Goal: Transaction & Acquisition: Purchase product/service

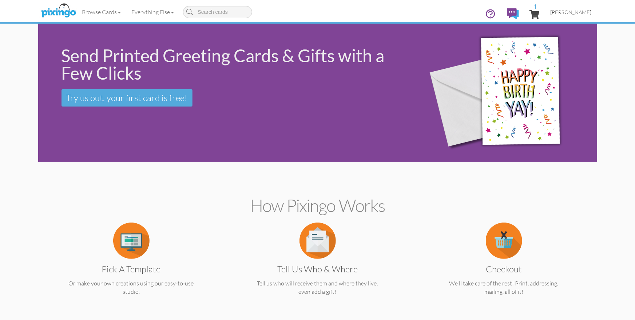
click at [573, 11] on span "[PERSON_NAME]" at bounding box center [570, 12] width 41 height 6
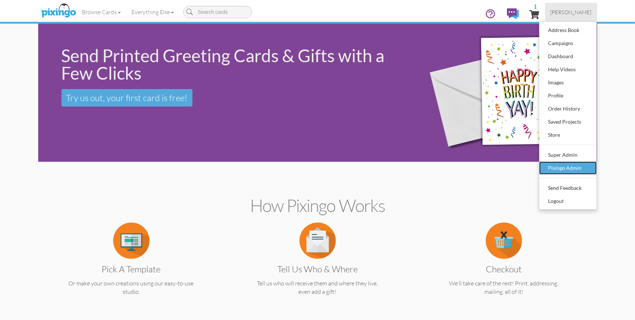
click at [566, 168] on div "Pixingo Admin" at bounding box center [567, 168] width 43 height 11
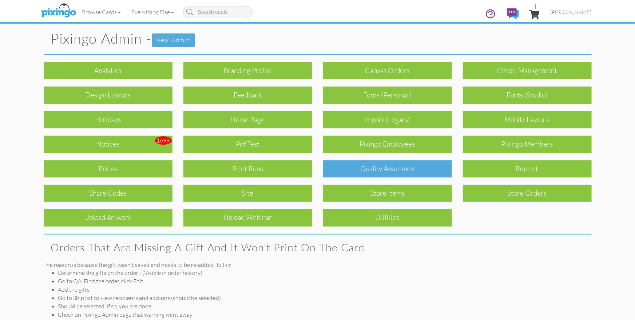
click at [379, 166] on div "Quality Assurance" at bounding box center [387, 168] width 129 height 17
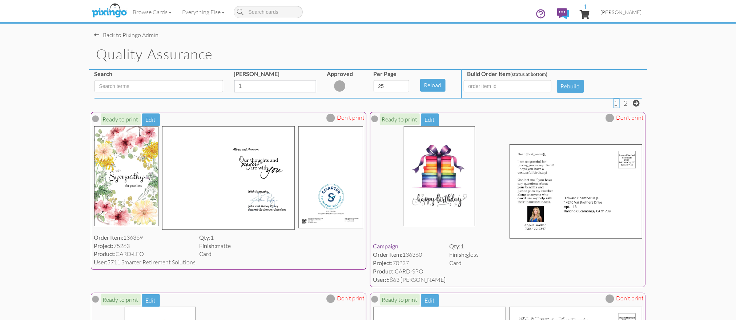
click at [632, 13] on span "[PERSON_NAME]" at bounding box center [621, 12] width 41 height 6
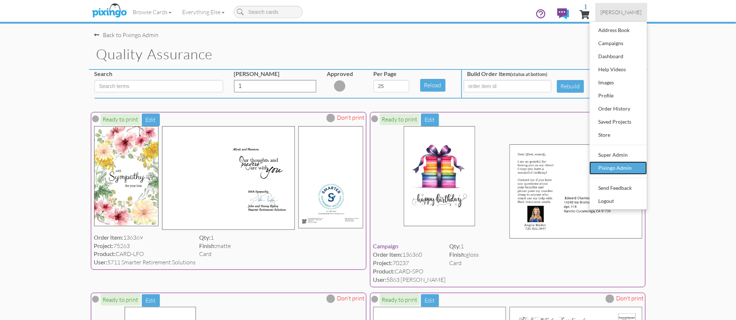
click at [625, 167] on div "Pixingo Admin" at bounding box center [618, 168] width 43 height 11
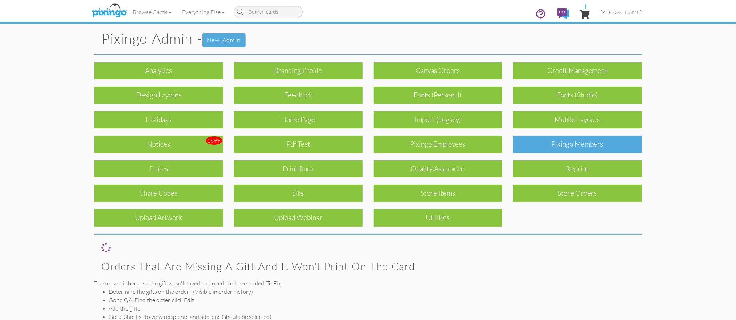
click at [591, 148] on div "Pixingo Members" at bounding box center [577, 144] width 129 height 17
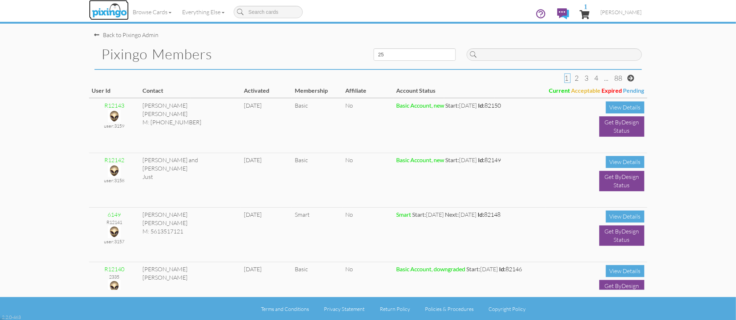
click at [118, 13] on img at bounding box center [109, 11] width 39 height 18
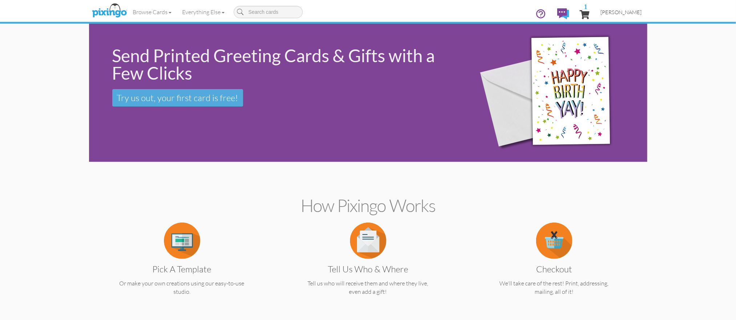
click at [630, 9] on span "[PERSON_NAME]" at bounding box center [621, 12] width 41 height 6
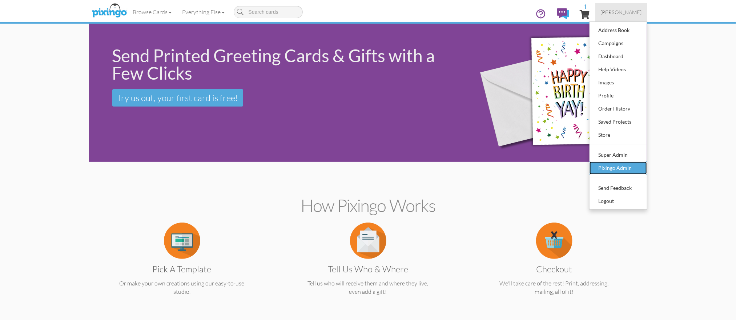
click at [617, 169] on div "Pixingo Admin" at bounding box center [618, 168] width 43 height 11
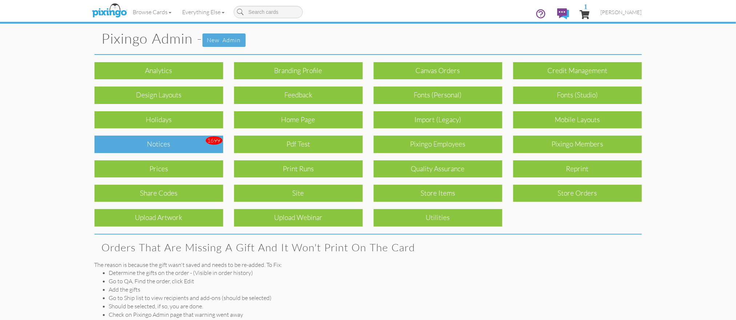
click at [191, 149] on div "Notices" at bounding box center [159, 144] width 129 height 17
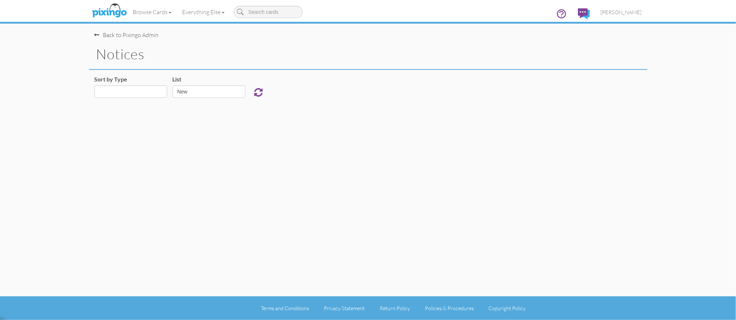
select select "object:62029"
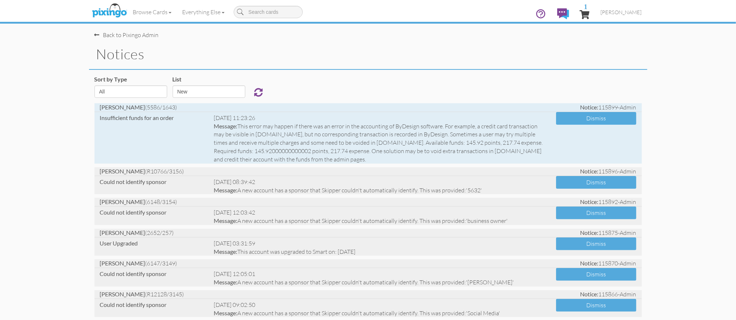
drag, startPoint x: 146, startPoint y: 108, endPoint x: 159, endPoint y: 106, distance: 13.3
click at [159, 106] on span "[PERSON_NAME] (5586/1643)" at bounding box center [138, 107] width 77 height 7
copy span "5586"
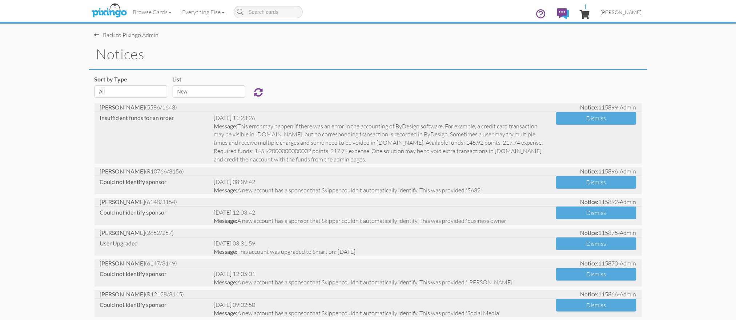
click at [615, 10] on span "[PERSON_NAME]" at bounding box center [621, 12] width 41 height 6
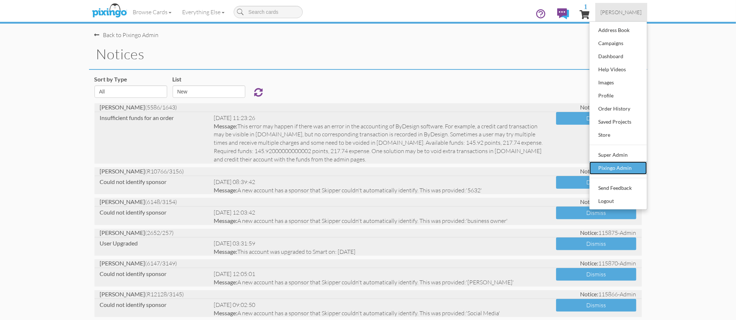
click at [622, 167] on div "Pixingo Admin" at bounding box center [618, 168] width 43 height 11
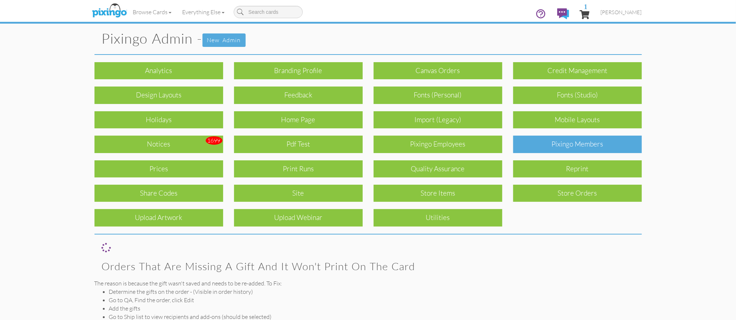
click at [571, 145] on div "Pixingo Members" at bounding box center [577, 144] width 129 height 17
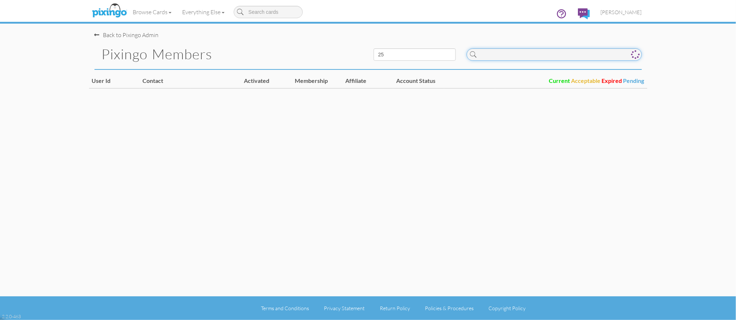
click at [497, 51] on input at bounding box center [554, 54] width 175 height 12
paste input "5586"
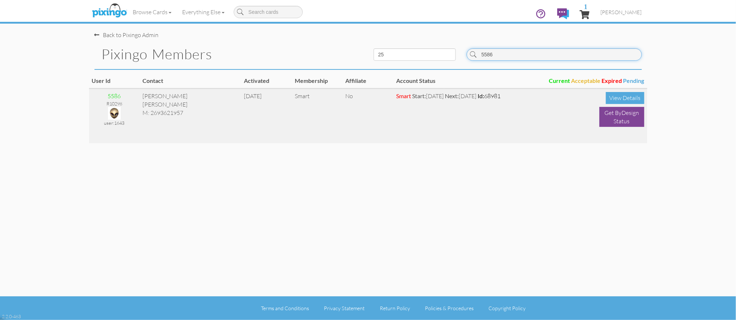
type input "5586"
click at [112, 111] on img at bounding box center [114, 113] width 13 height 13
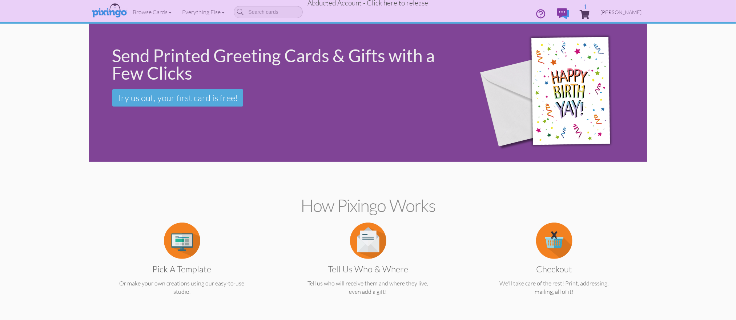
click at [609, 12] on span "[PERSON_NAME]" at bounding box center [621, 12] width 41 height 6
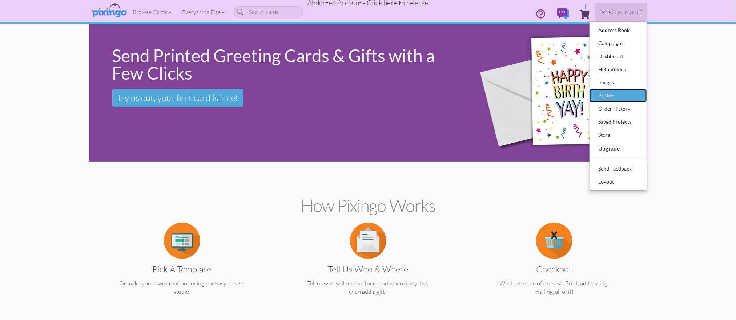
click at [609, 93] on div "Profile" at bounding box center [618, 95] width 43 height 11
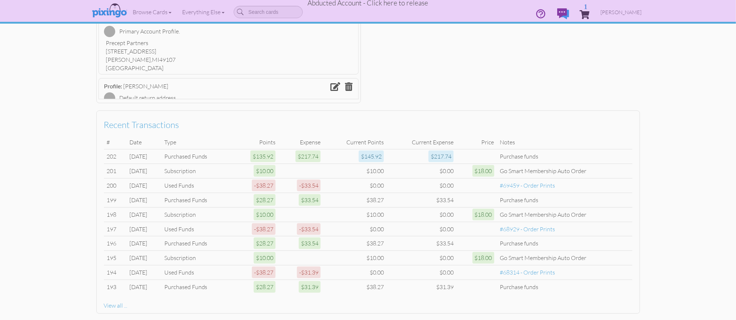
scroll to position [309, 0]
click at [634, 142] on profile "Toggle navigation Visit Pixingo Mobile Browse Cards Business Accounting Automot…" at bounding box center [368, 19] width 736 height 656
click at [615, 14] on span "[PERSON_NAME]" at bounding box center [621, 12] width 41 height 6
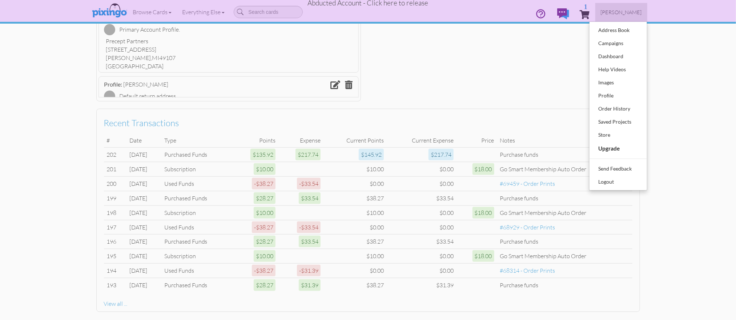
click at [634, 47] on profile "Toggle navigation Visit Pixingo Mobile Browse Cards Business Accounting Automot…" at bounding box center [368, 19] width 736 height 656
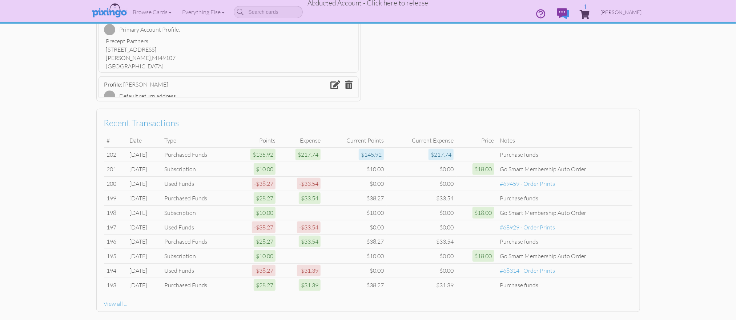
click at [624, 15] on span "[PERSON_NAME]" at bounding box center [621, 12] width 41 height 6
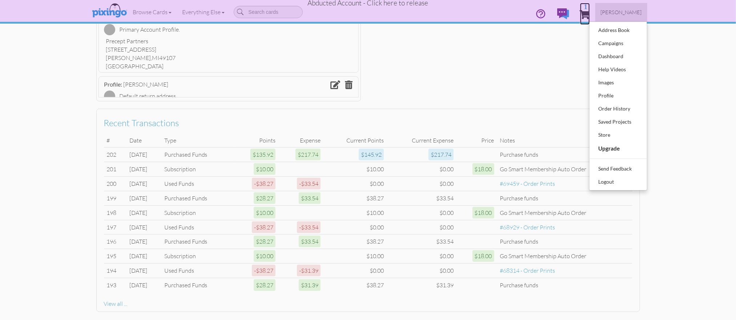
click at [590, 11] on span "1" at bounding box center [585, 14] width 10 height 9
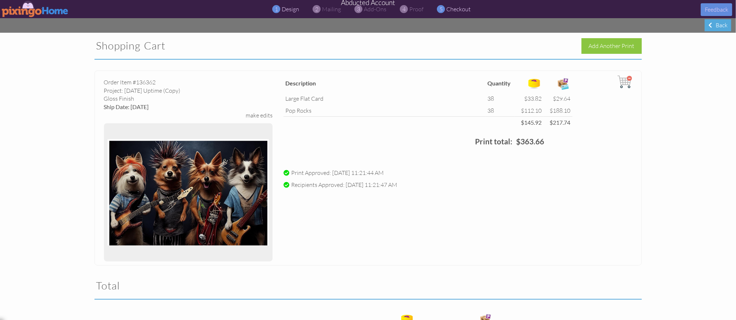
click at [291, 11] on span "design" at bounding box center [290, 8] width 17 height 7
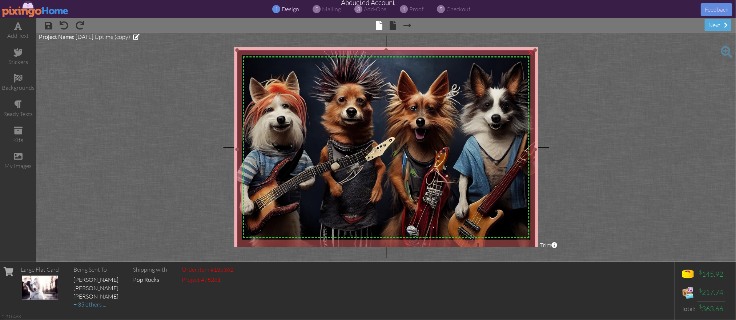
click at [245, 65] on img at bounding box center [386, 149] width 298 height 199
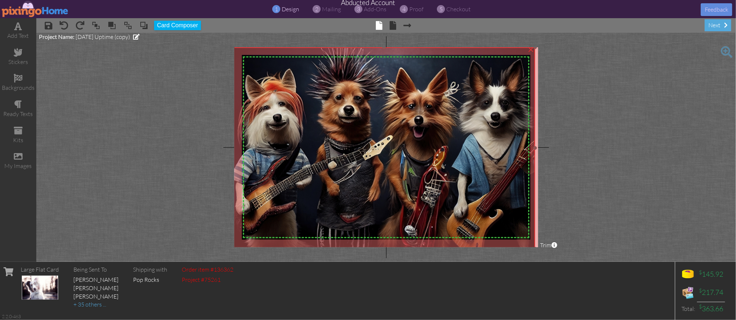
click at [236, 47] on project-studio-wrapper "X X X X X X X X X X X X X X X X X X X X X X X X X X X X X X X X X X X X X X X X…" at bounding box center [386, 147] width 700 height 229
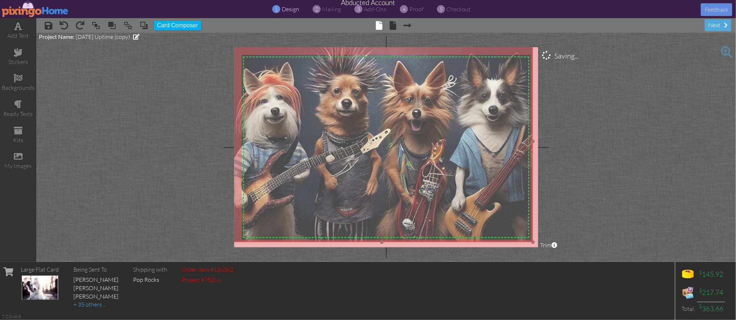
drag, startPoint x: 499, startPoint y: 229, endPoint x: 506, endPoint y: 230, distance: 7.3
click at [496, 222] on img at bounding box center [382, 141] width 303 height 201
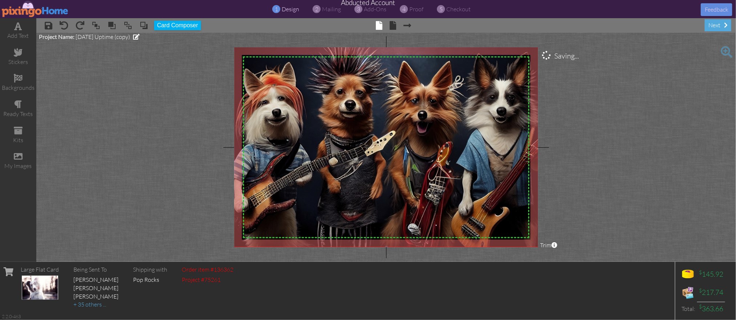
drag, startPoint x: 533, startPoint y: 241, endPoint x: 539, endPoint y: 247, distance: 8.7
click at [539, 247] on project-studio-wrapper "X X X X X X X X X X X X X X X X X X X X X X X X X X X X X X X X X X X X X X X X…" at bounding box center [386, 147] width 700 height 229
click at [599, 227] on project-studio-wrapper "X X X X X X X X X X X X X X X X X X X X X X X X X X X X X X X X X X X X X X X X…" at bounding box center [386, 147] width 700 height 229
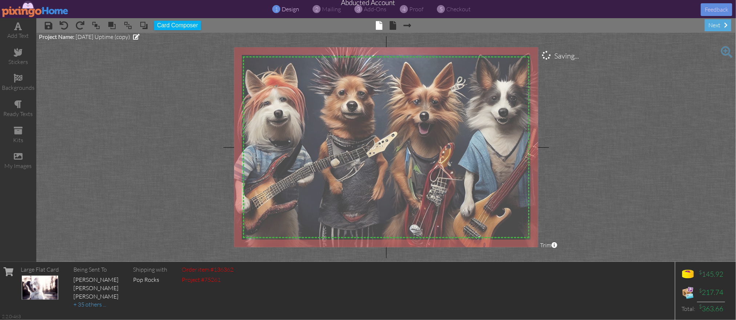
click at [494, 177] on img at bounding box center [389, 145] width 312 height 208
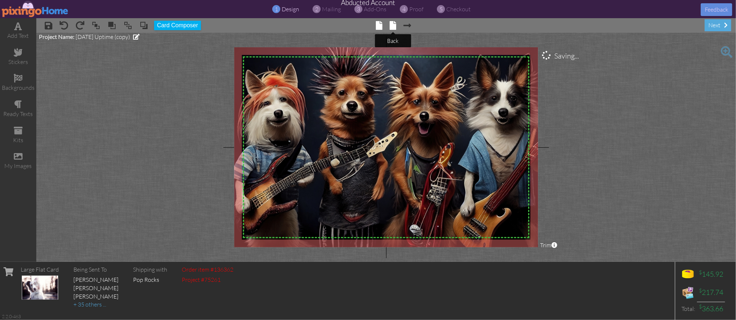
click at [391, 28] on span at bounding box center [393, 25] width 7 height 9
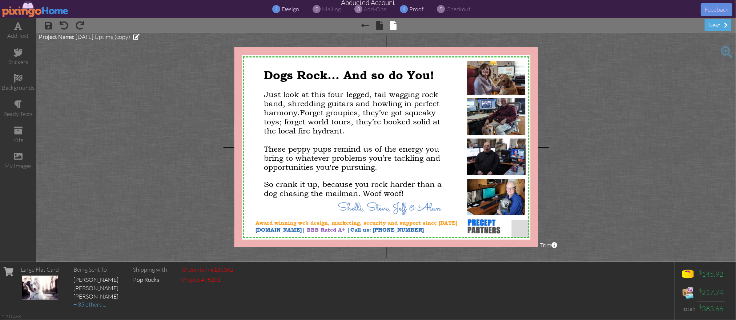
click at [414, 11] on span "proof" at bounding box center [417, 8] width 14 height 7
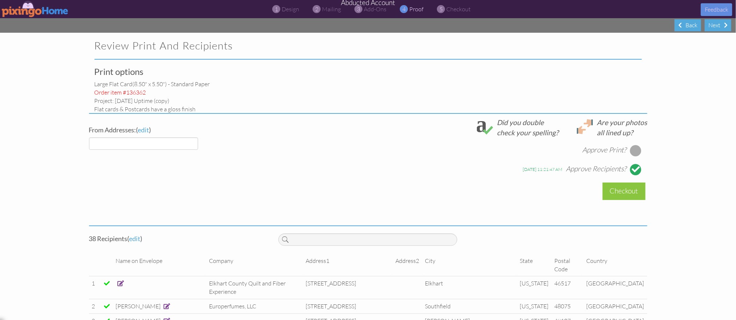
select select "object:72002"
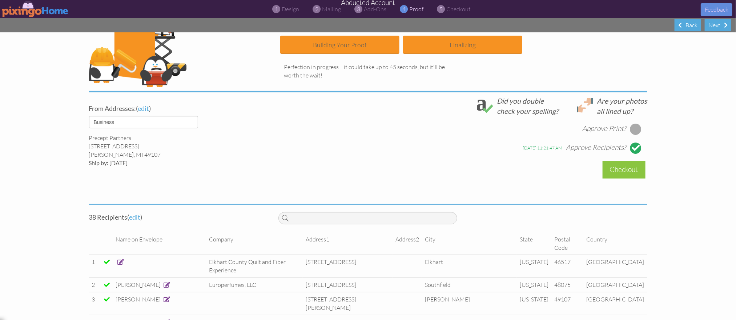
scroll to position [121, 0]
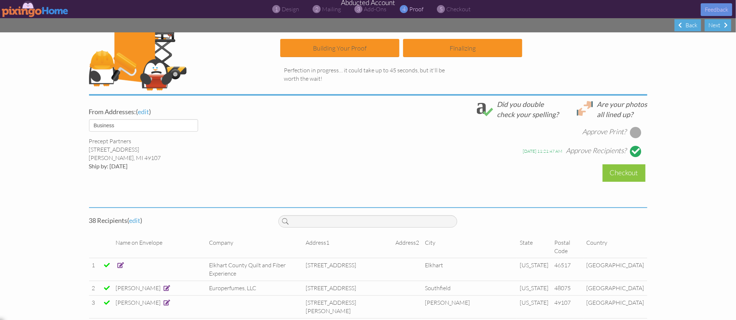
click at [634, 131] on div at bounding box center [636, 133] width 12 height 12
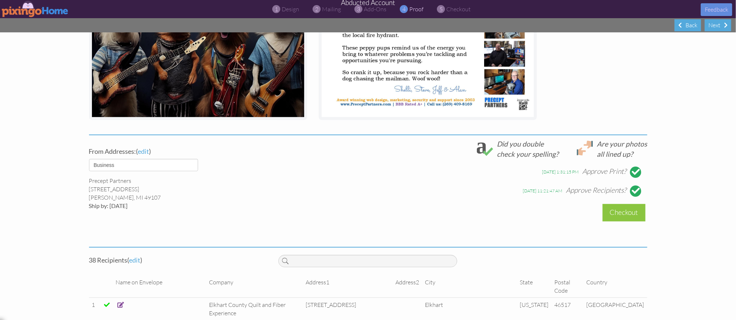
scroll to position [240, 0]
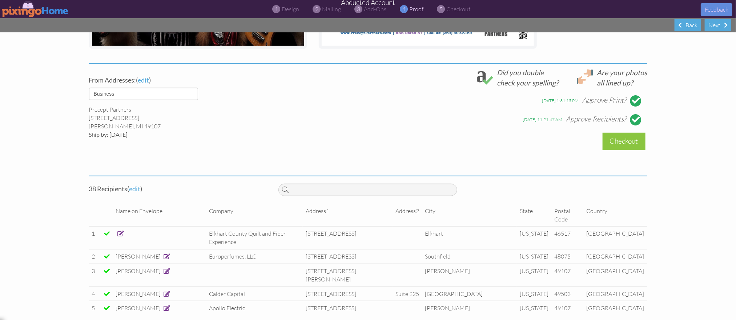
click at [341, 86] on div "Are your photos all lined up? Did you double check your spelling? [DATE] 1:31:1…" at bounding box center [463, 97] width 380 height 58
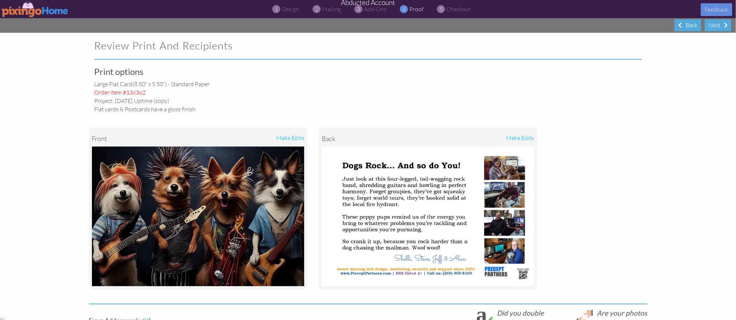
click at [601, 139] on div "front make edits back make edits" at bounding box center [368, 208] width 559 height 191
click at [37, 6] on img at bounding box center [35, 9] width 67 height 16
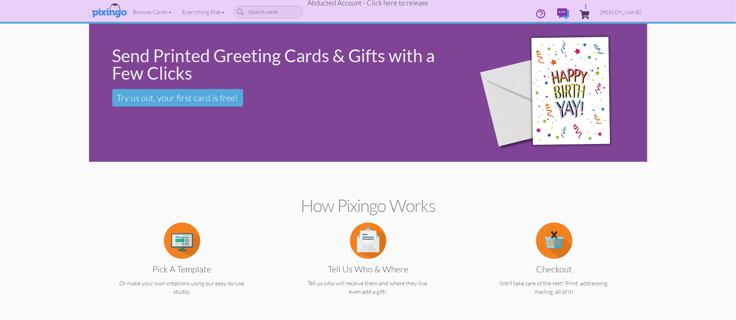
click at [393, 4] on span "Abducted Account - Click here to release" at bounding box center [368, 3] width 121 height 9
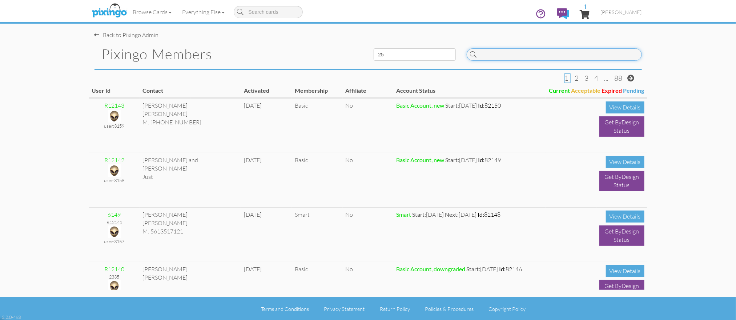
click at [483, 51] on input at bounding box center [554, 54] width 175 height 12
paste input "5586"
type input "5586"
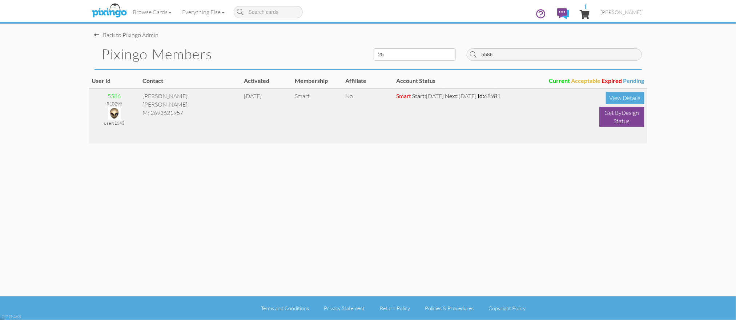
click at [115, 111] on img at bounding box center [114, 113] width 13 height 13
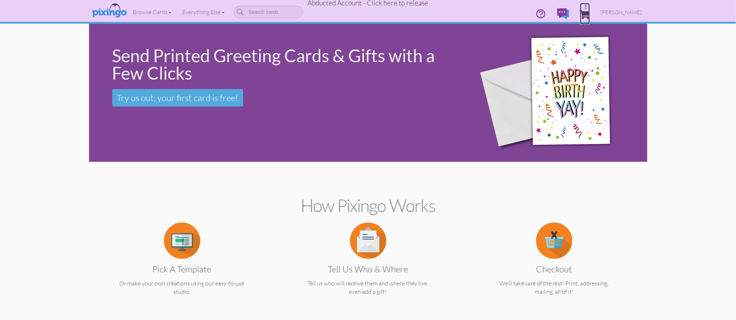
click at [589, 14] on span "1" at bounding box center [585, 14] width 10 height 9
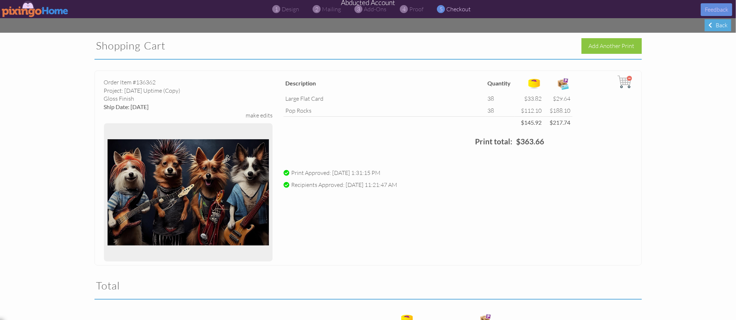
click at [28, 9] on img at bounding box center [35, 9] width 67 height 16
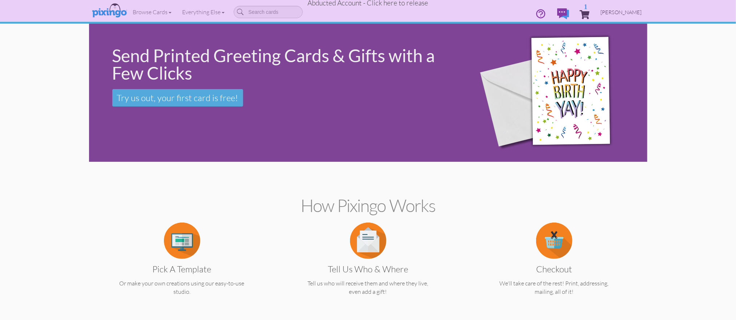
click at [619, 11] on span "[PERSON_NAME]" at bounding box center [621, 12] width 41 height 6
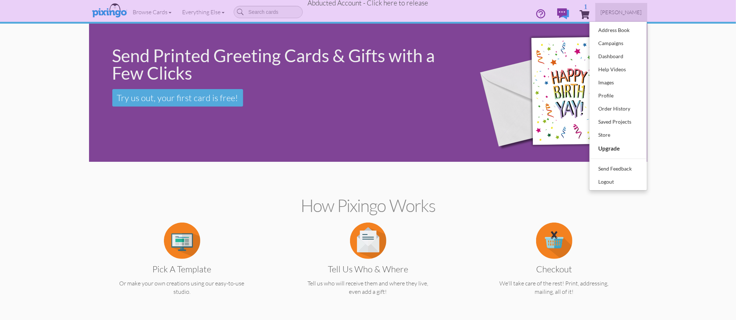
click at [404, 2] on span "Abducted Account - Click here to release" at bounding box center [368, 3] width 121 height 9
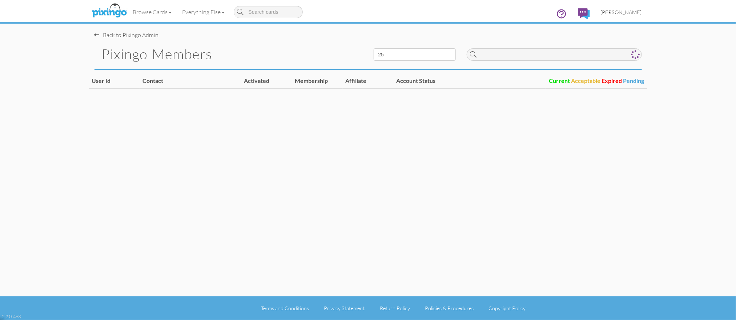
click at [634, 16] on link "[PERSON_NAME]" at bounding box center [622, 12] width 52 height 19
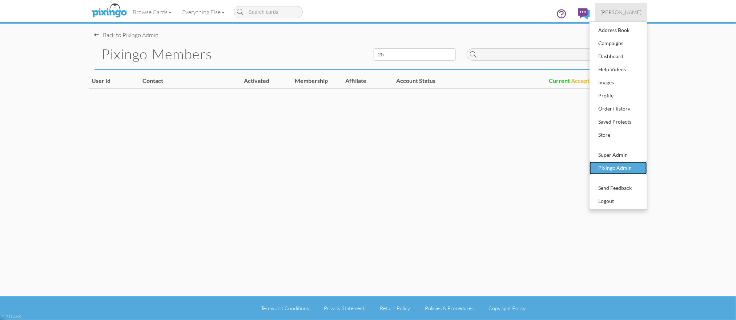
click at [628, 161] on link "Pixingo Admin" at bounding box center [618, 167] width 57 height 13
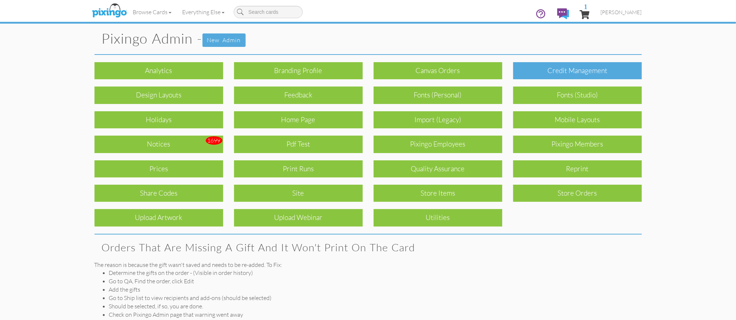
click at [565, 77] on div "Credit Management" at bounding box center [577, 70] width 129 height 17
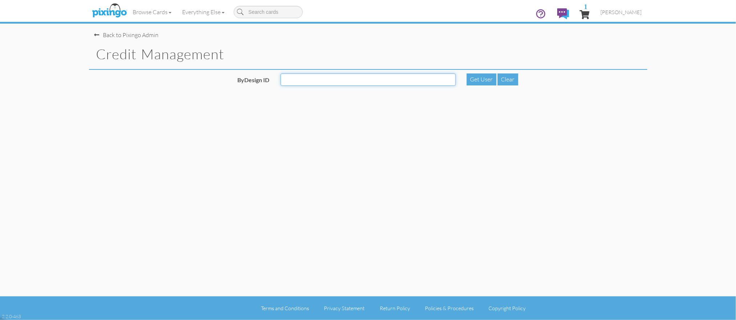
click at [302, 76] on input "ByDesign ID" at bounding box center [368, 79] width 175 height 12
paste input "5586"
type input "5586"
click at [477, 76] on div "Get User" at bounding box center [482, 79] width 30 height 12
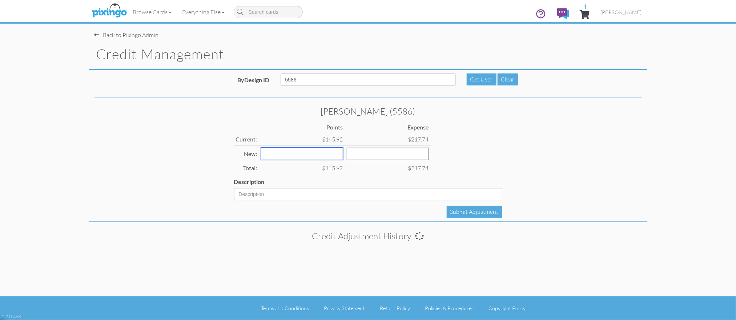
click at [291, 153] on input "number" at bounding box center [302, 154] width 82 height 12
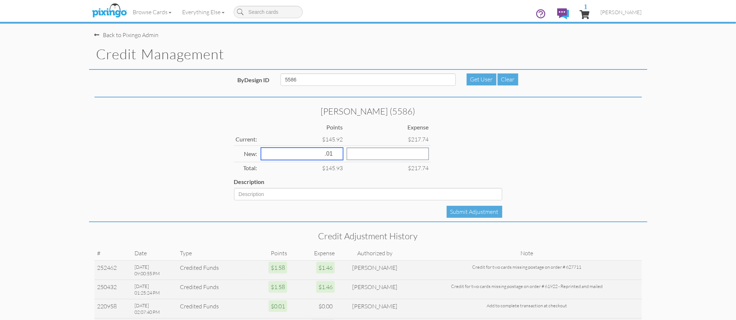
type input ".01"
click at [347, 154] on input "number" at bounding box center [388, 154] width 82 height 12
type input ".01"
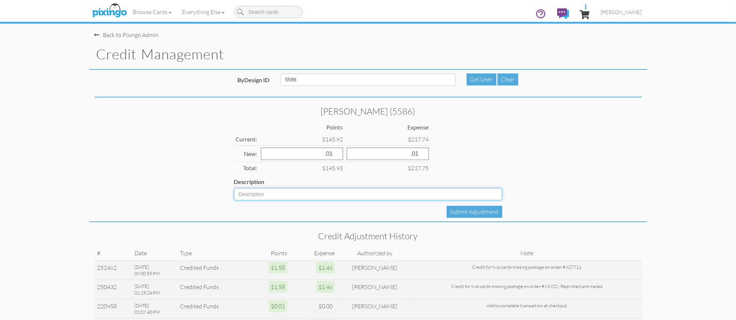
click at [279, 197] on input "Description" at bounding box center [368, 194] width 268 height 12
click at [279, 196] on input "Description" at bounding box center [368, 194] width 268 height 12
type input "Add to complete Transaction"
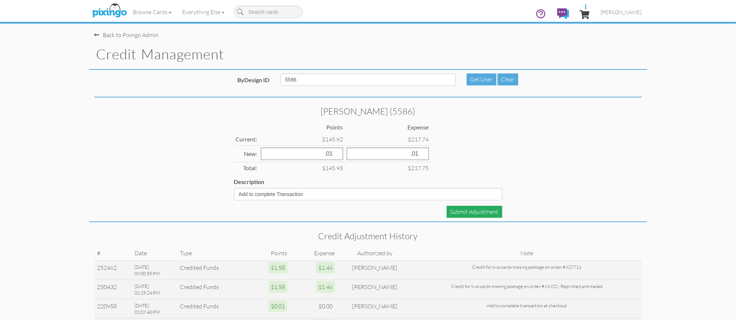
click at [467, 209] on div "Submit Adjustment" at bounding box center [475, 212] width 56 height 12
click at [625, 11] on span "[PERSON_NAME]" at bounding box center [621, 12] width 41 height 6
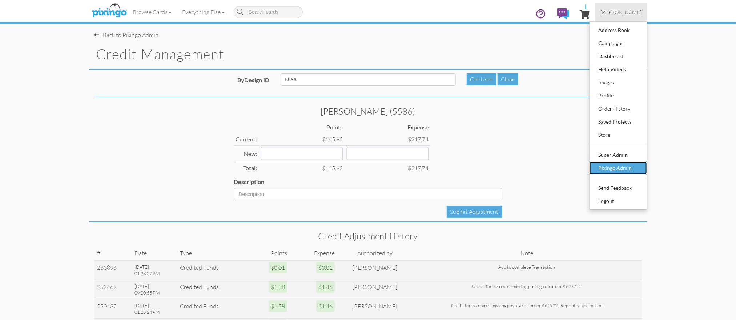
click at [632, 168] on div "Pixingo Admin" at bounding box center [618, 168] width 43 height 11
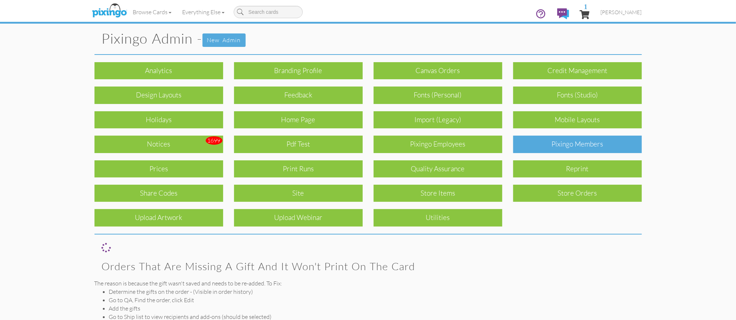
click at [590, 145] on div "Pixingo Members" at bounding box center [577, 144] width 129 height 17
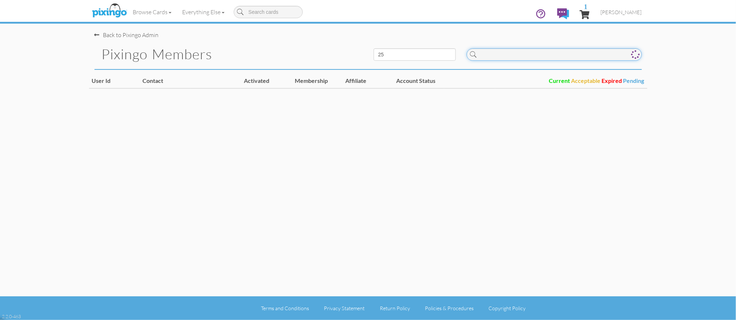
click at [486, 52] on input at bounding box center [554, 54] width 175 height 12
paste input "5586"
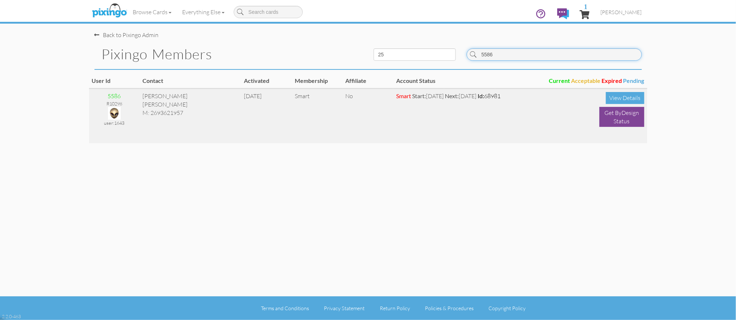
type input "5586"
click at [113, 112] on img at bounding box center [114, 113] width 13 height 13
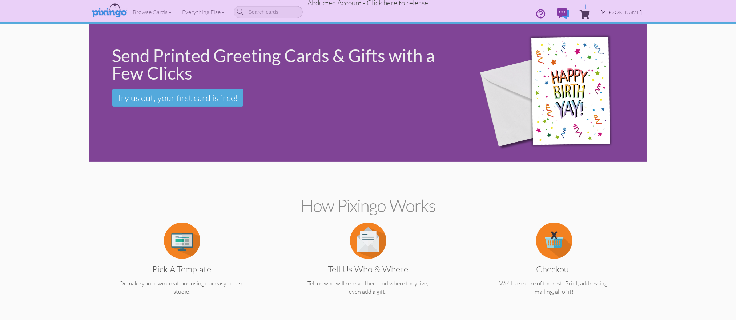
click at [617, 12] on span "[PERSON_NAME]" at bounding box center [621, 12] width 41 height 6
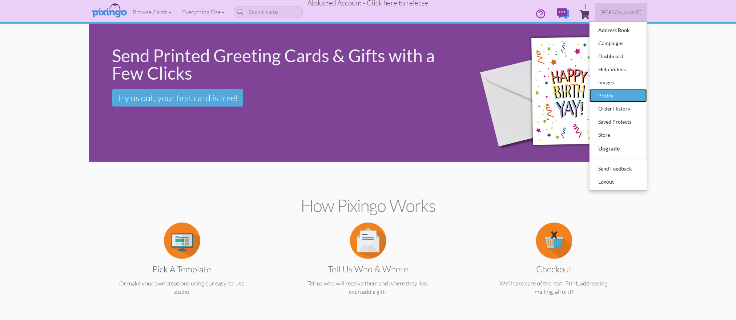
click at [606, 94] on div "Profile" at bounding box center [618, 95] width 43 height 11
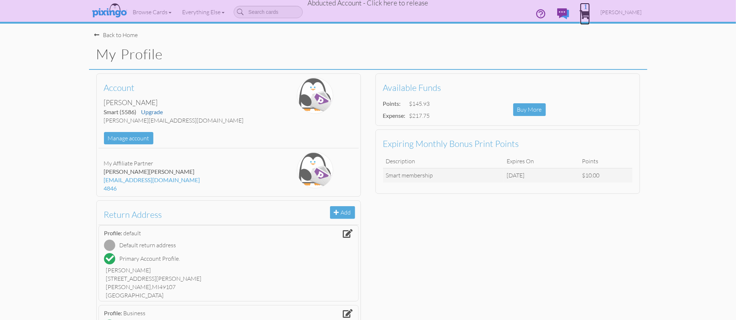
click at [588, 12] on span "1" at bounding box center [585, 14] width 10 height 9
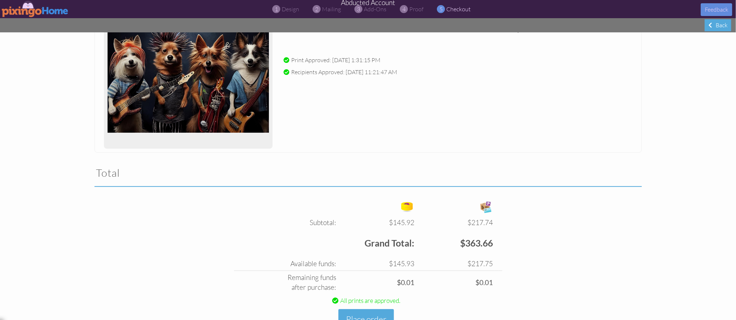
scroll to position [141, 0]
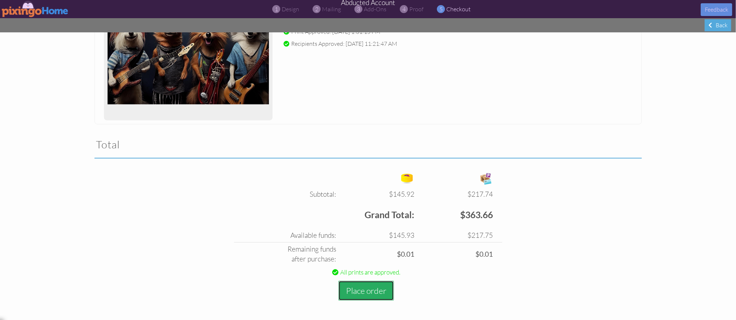
click at [363, 294] on button "Place order" at bounding box center [367, 291] width 56 height 20
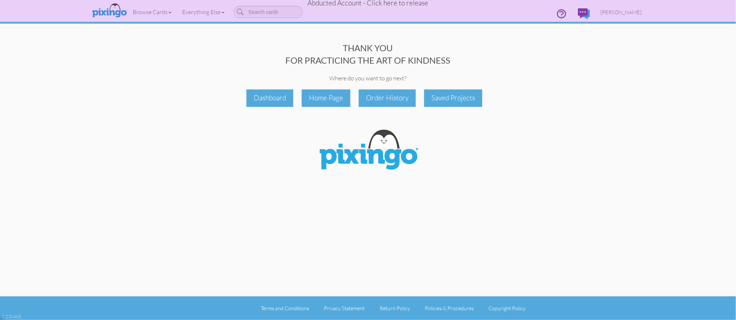
click at [409, 5] on span "Abducted Account - Click here to release" at bounding box center [368, 3] width 121 height 9
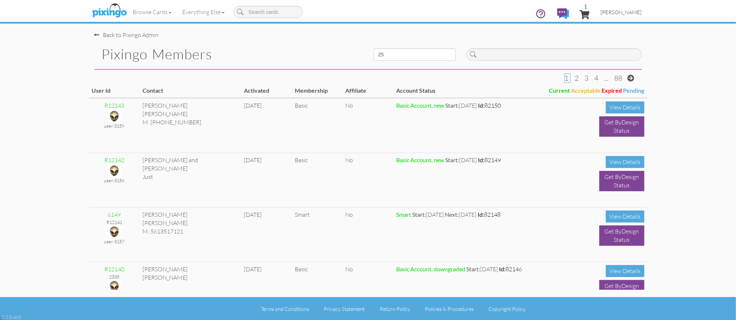
click at [625, 13] on span "[PERSON_NAME]" at bounding box center [621, 12] width 41 height 6
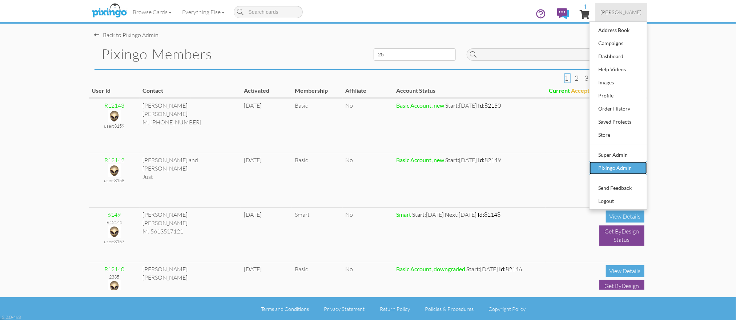
click at [607, 169] on div "Pixingo Admin" at bounding box center [618, 168] width 43 height 11
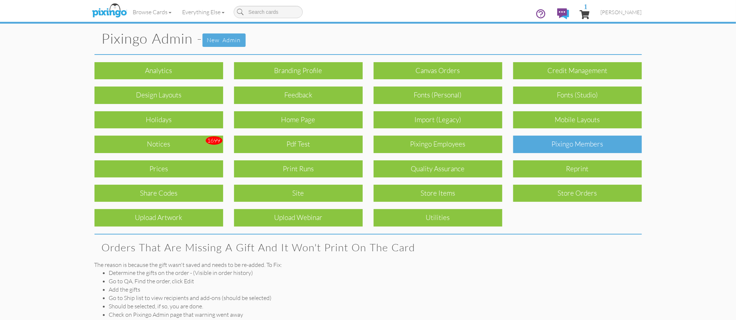
click at [579, 146] on div "Pixingo Members" at bounding box center [577, 144] width 129 height 17
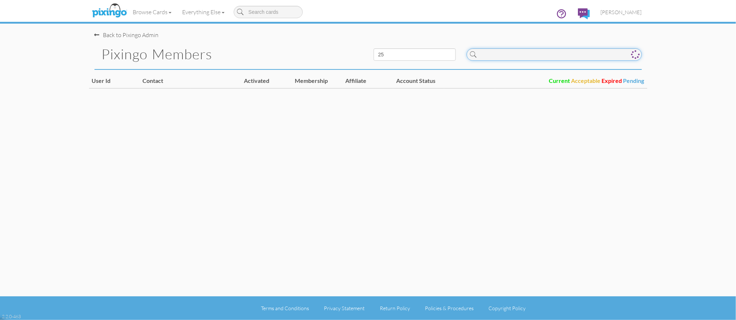
click at [515, 51] on input at bounding box center [554, 54] width 175 height 12
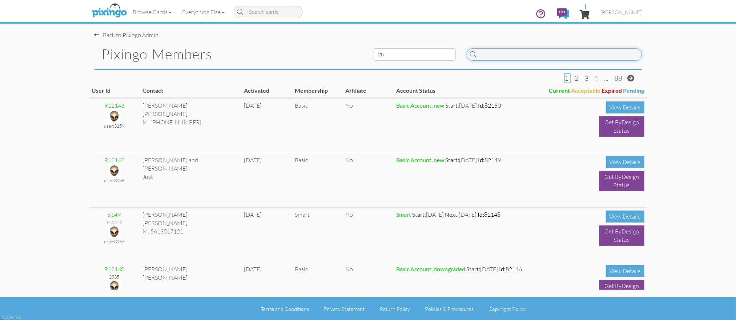
click at [542, 49] on input at bounding box center [554, 54] width 175 height 12
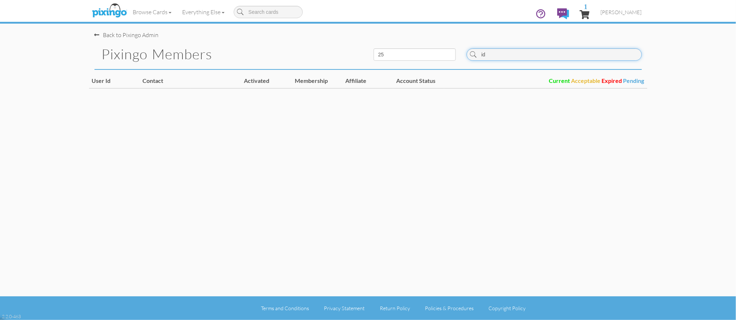
type input "i"
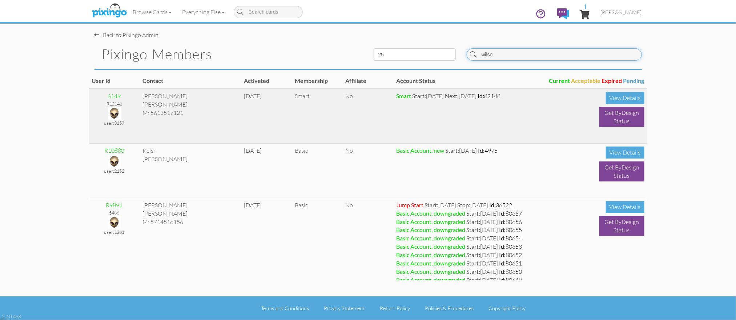
type input "wilso"
click at [114, 110] on img at bounding box center [114, 113] width 13 height 13
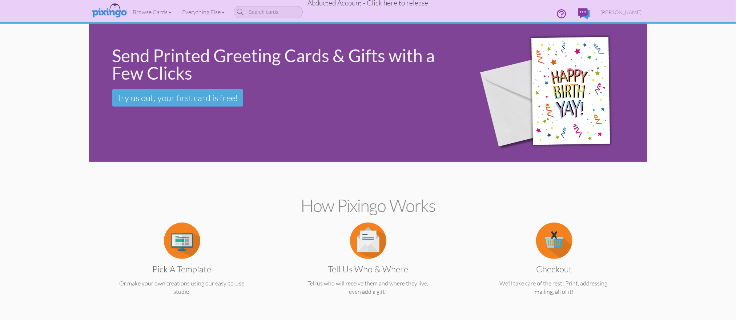
click at [613, 11] on span "[PERSON_NAME]" at bounding box center [621, 12] width 41 height 6
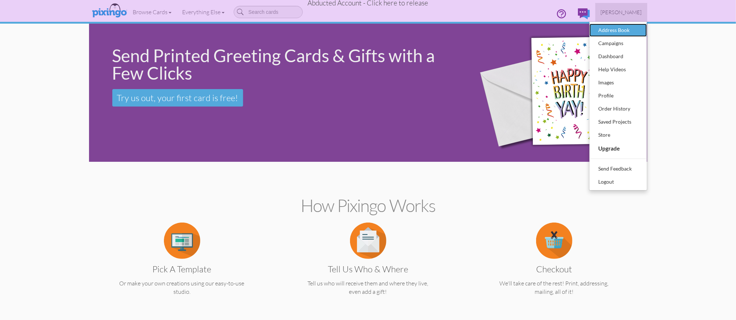
click at [615, 27] on div "Address Book" at bounding box center [618, 30] width 43 height 11
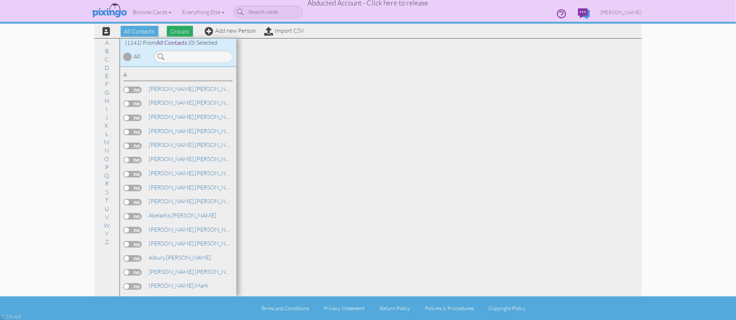
click at [179, 34] on span "Groups" at bounding box center [180, 31] width 26 height 11
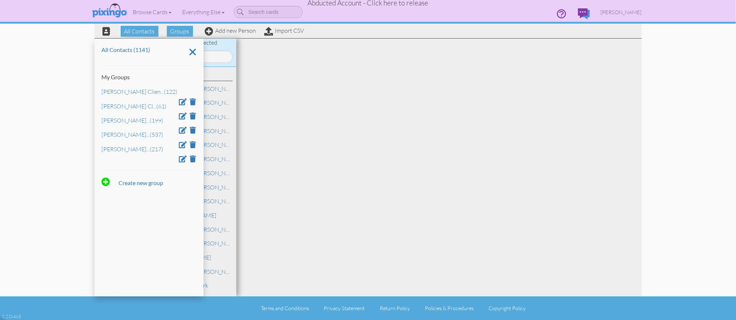
click at [392, 3] on span "Abducted Account - Click here to release" at bounding box center [368, 3] width 121 height 9
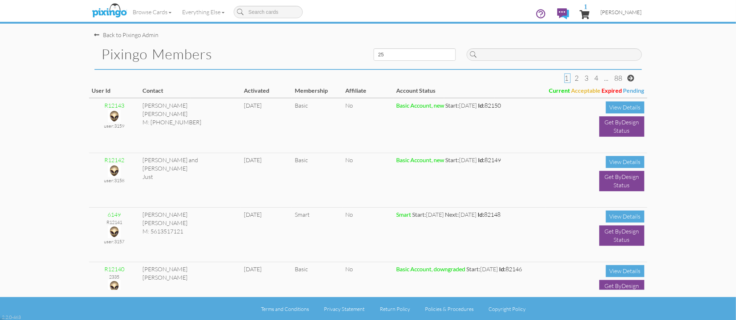
click at [628, 13] on span "[PERSON_NAME]" at bounding box center [621, 12] width 41 height 6
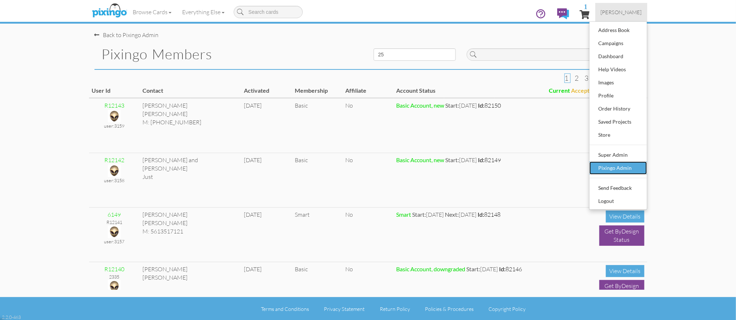
click at [604, 166] on div "Pixingo Admin" at bounding box center [618, 168] width 43 height 11
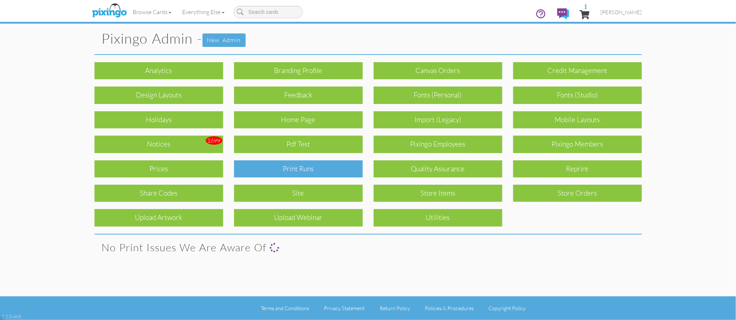
click at [299, 162] on div "Print Runs" at bounding box center [298, 168] width 129 height 17
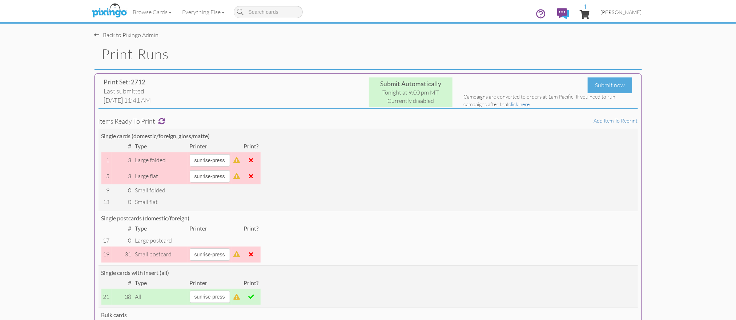
click at [621, 12] on span "[PERSON_NAME]" at bounding box center [621, 12] width 41 height 6
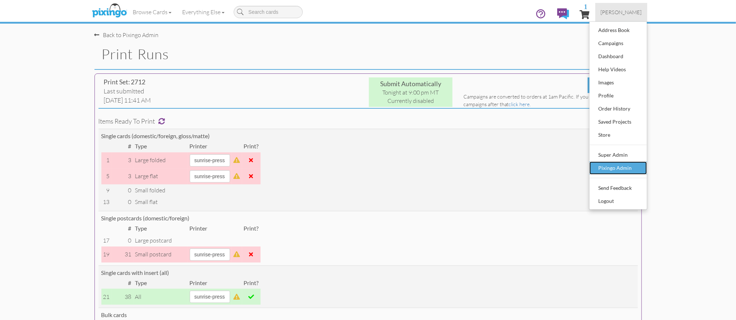
click at [617, 167] on div "Pixingo Admin" at bounding box center [618, 168] width 43 height 11
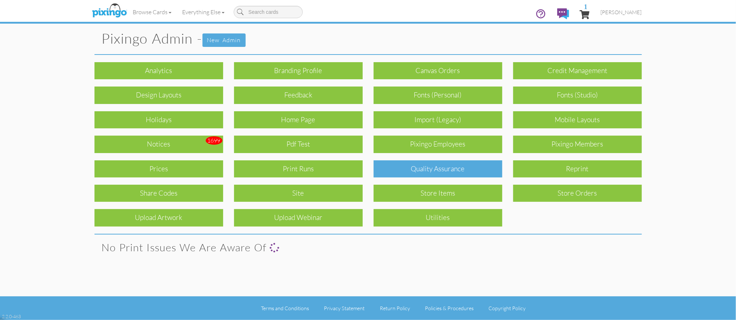
click at [444, 166] on div "Quality Assurance" at bounding box center [438, 168] width 129 height 17
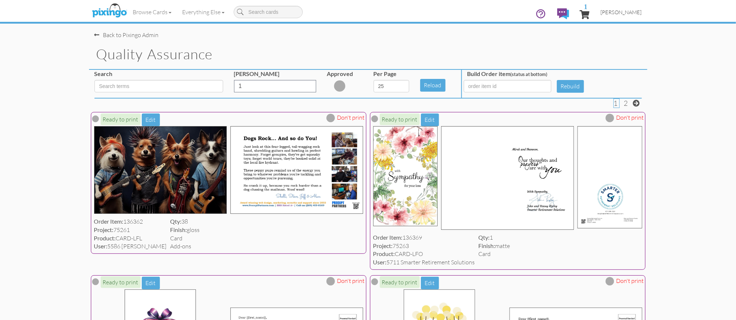
click at [621, 11] on span "[PERSON_NAME]" at bounding box center [621, 12] width 41 height 6
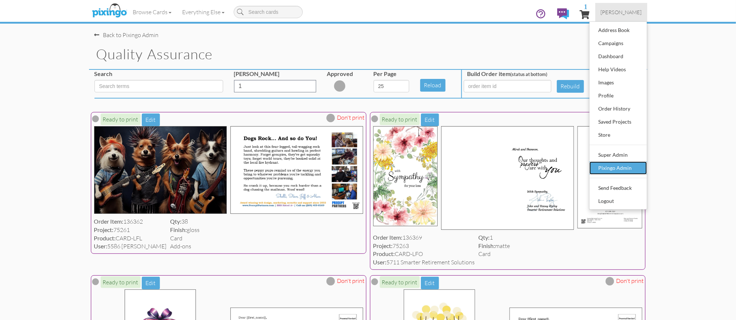
click at [622, 169] on div "Pixingo Admin" at bounding box center [618, 168] width 43 height 11
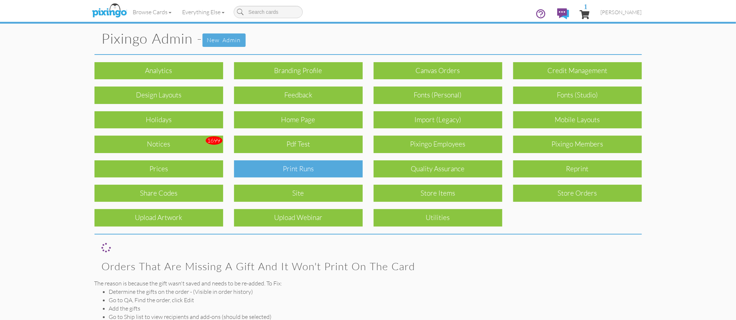
click at [312, 173] on div "Print Runs" at bounding box center [298, 168] width 129 height 17
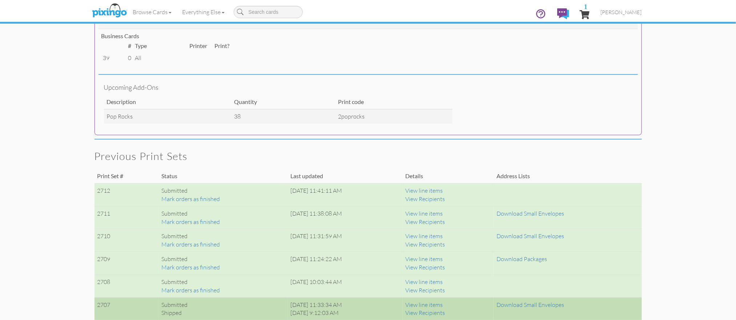
scroll to position [358, 0]
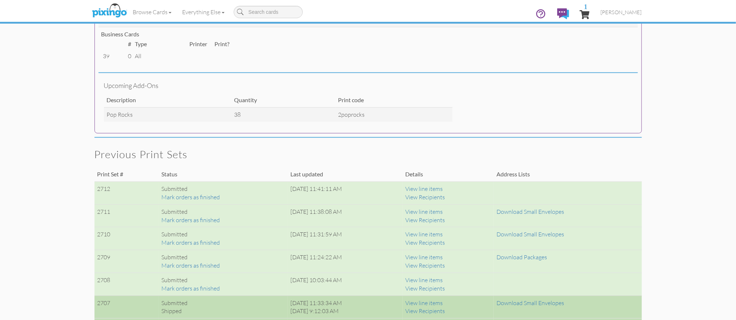
click at [350, 13] on div "Browse Cards Business Accounting Automotive Chiropractor Customer Dental Financ…" at bounding box center [369, 14] width 548 height 29
click at [104, 9] on img at bounding box center [109, 11] width 39 height 18
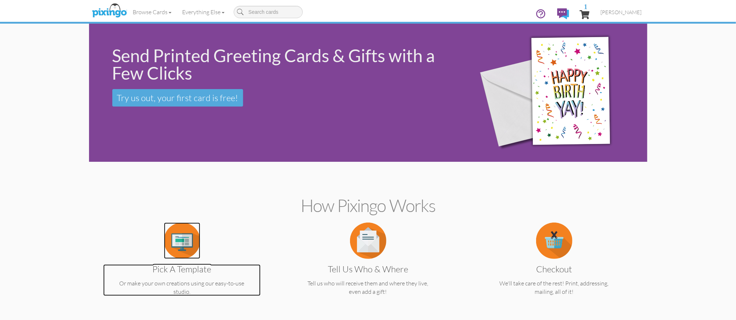
click at [176, 240] on img at bounding box center [182, 241] width 36 height 36
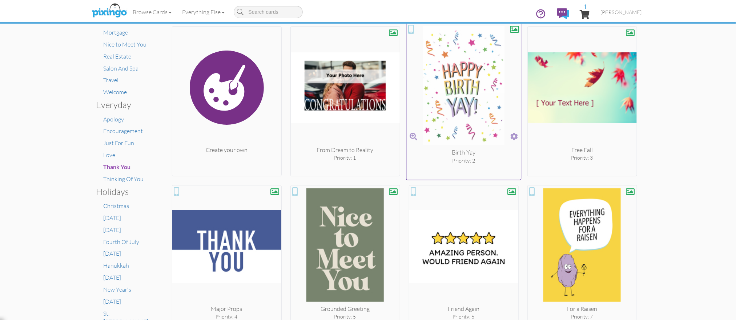
scroll to position [161, 0]
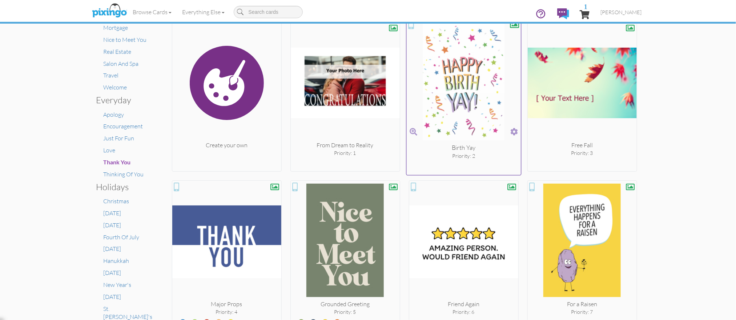
click at [456, 99] on img at bounding box center [464, 82] width 115 height 122
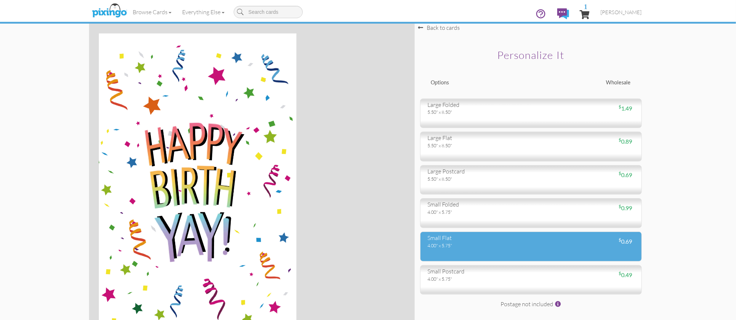
click at [479, 238] on div "small flat" at bounding box center [477, 238] width 98 height 8
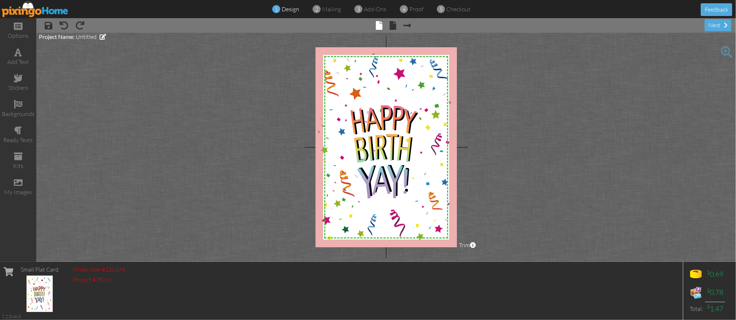
click at [24, 11] on img at bounding box center [35, 9] width 67 height 16
